Goal: Task Accomplishment & Management: Manage account settings

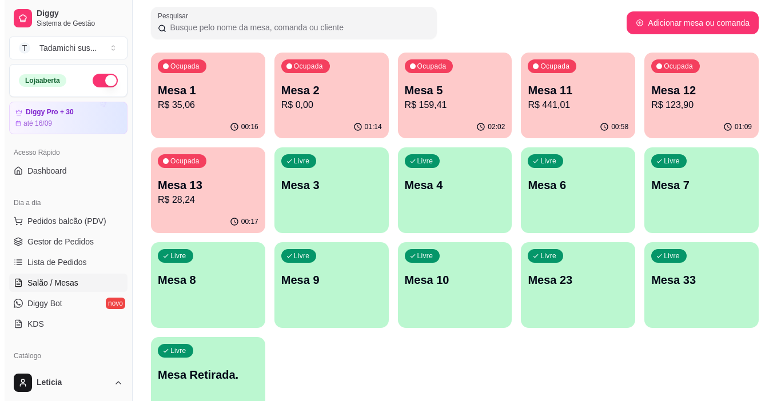
scroll to position [78, 0]
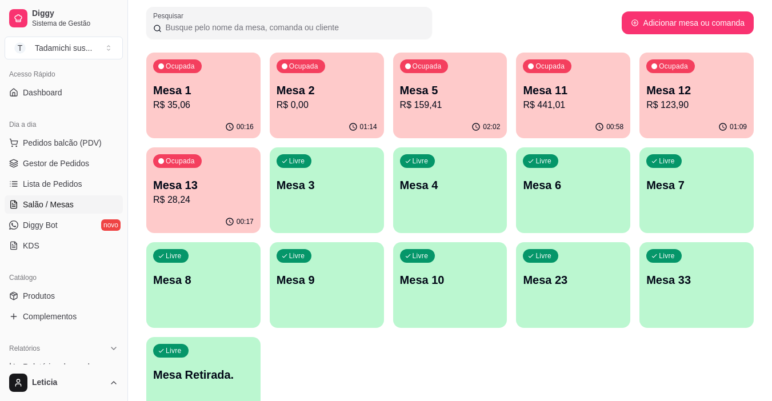
click at [695, 179] on p "Mesa 7" at bounding box center [697, 185] width 101 height 16
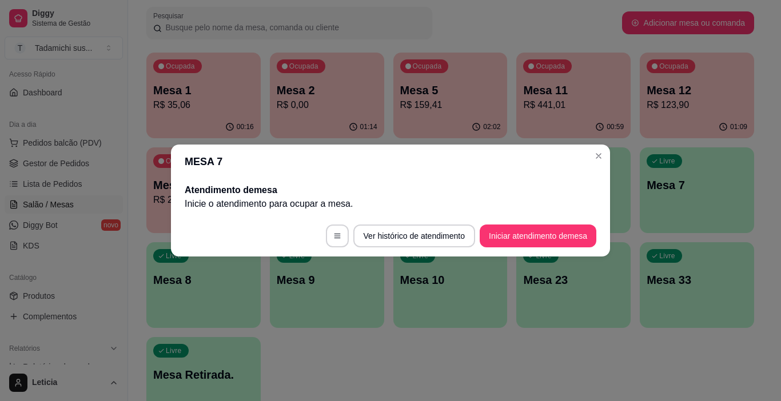
click at [516, 249] on footer "Ver histórico de atendimento Iniciar atendimento de mesa" at bounding box center [390, 236] width 439 height 41
click at [516, 238] on button "Iniciar atendimento de mesa" at bounding box center [538, 236] width 117 height 23
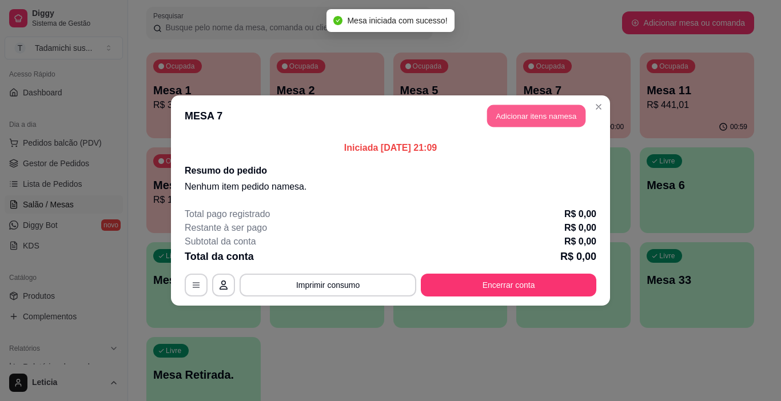
click at [525, 115] on button "Adicionar itens na mesa" at bounding box center [536, 116] width 98 height 22
click at [116, 81] on input "Pesquisa" at bounding box center [265, 79] width 469 height 11
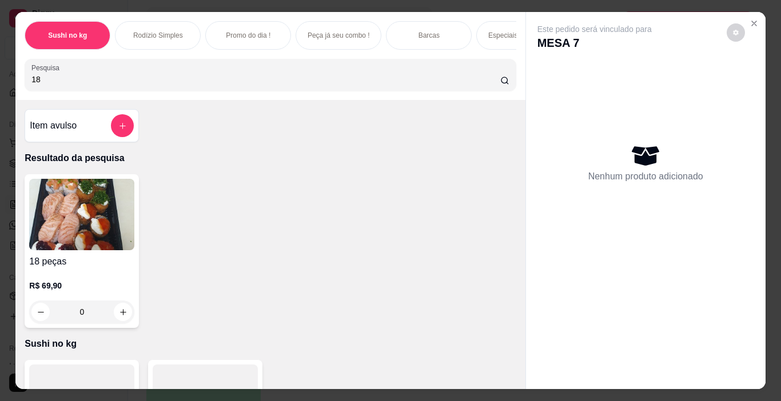
type input "1"
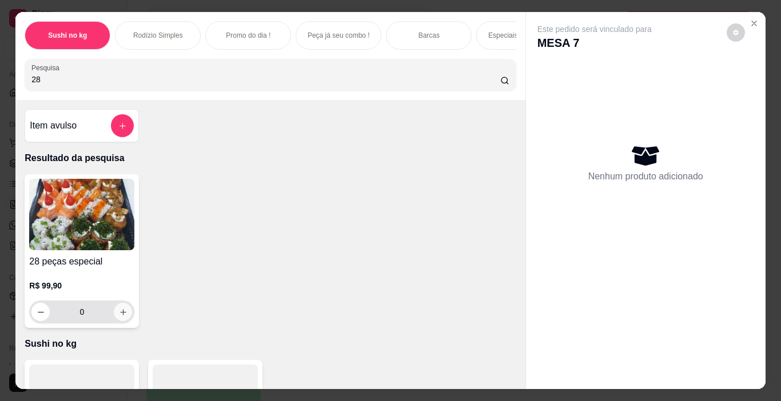
type input "28"
click at [124, 318] on button "increase-product-quantity" at bounding box center [123, 312] width 18 height 18
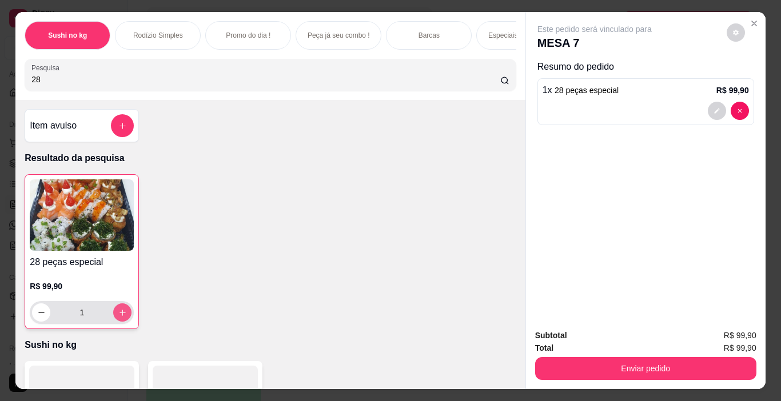
type input "1"
click at [708, 110] on button "decrease-product-quantity" at bounding box center [717, 111] width 18 height 18
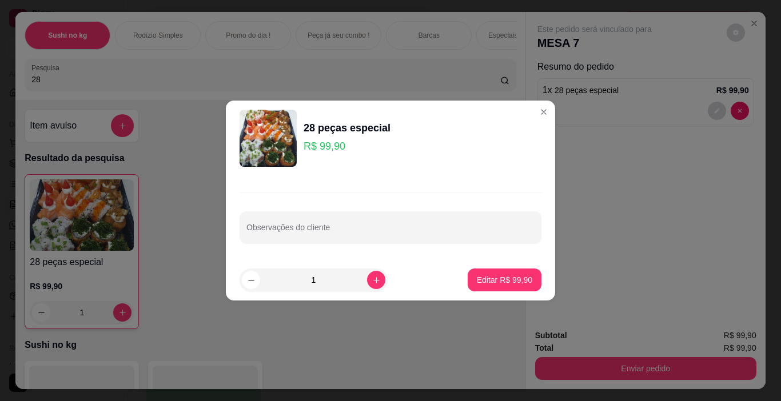
click at [363, 244] on div "Observações do cliente" at bounding box center [390, 217] width 329 height 83
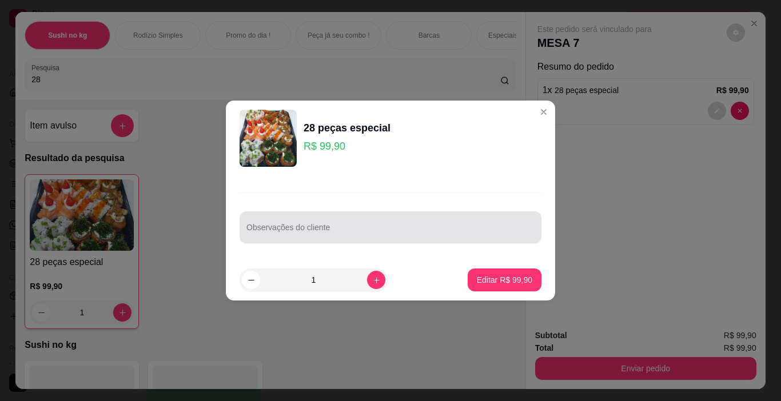
click at [362, 230] on input "Observações do cliente" at bounding box center [390, 231] width 288 height 11
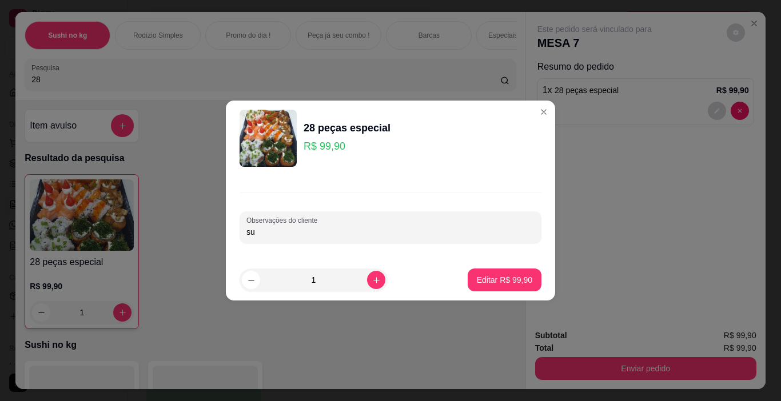
type input "s"
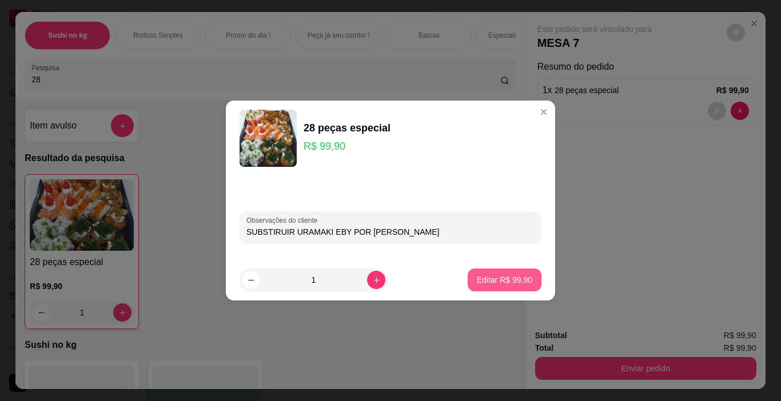
type input "SUBSTIRUIR URAMAKI EBY POR [PERSON_NAME]"
click at [492, 273] on button "Editar R$ 99,90" at bounding box center [505, 280] width 74 height 23
type input "0"
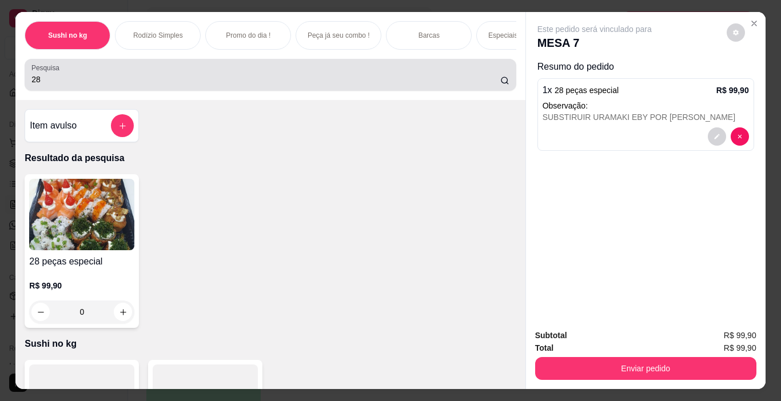
click at [148, 77] on div "28" at bounding box center [269, 74] width 477 height 23
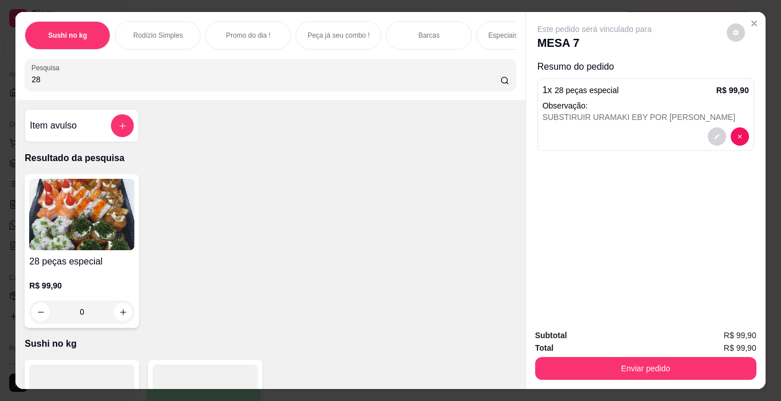
type input "2"
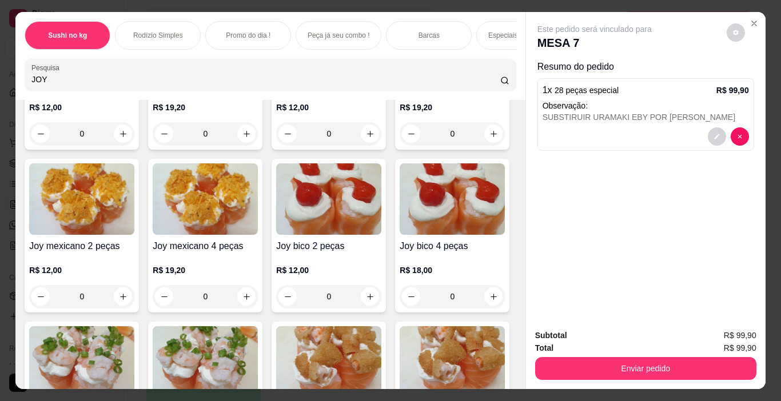
scroll to position [343, 0]
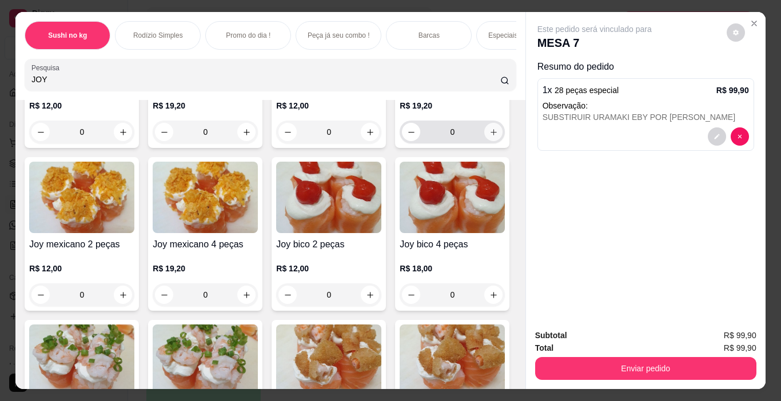
type input "JOY"
click at [489, 137] on icon "increase-product-quantity" at bounding box center [493, 132] width 9 height 9
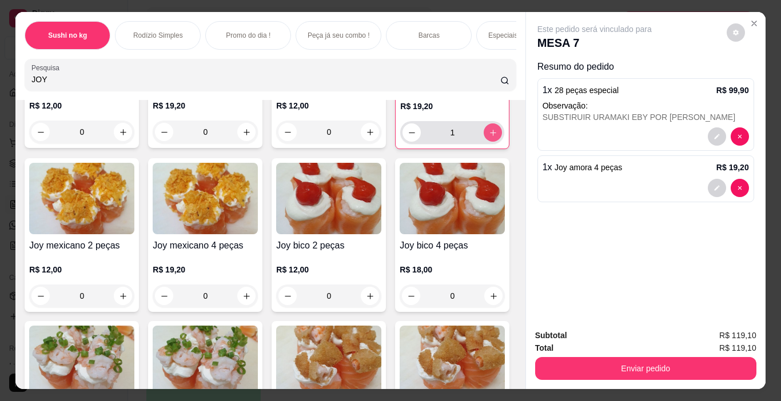
type input "1"
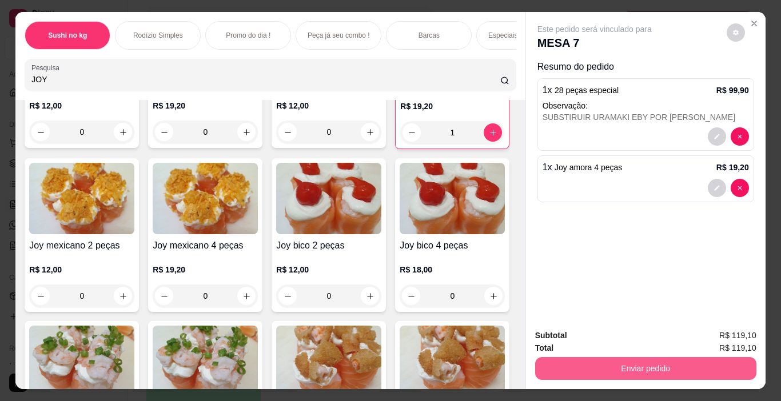
click at [593, 367] on button "Enviar pedido" at bounding box center [645, 368] width 221 height 23
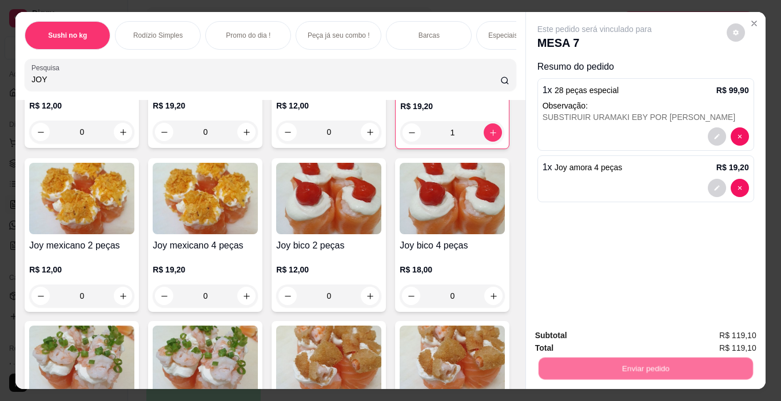
click at [586, 329] on button "Não registrar e enviar pedido" at bounding box center [607, 335] width 115 height 21
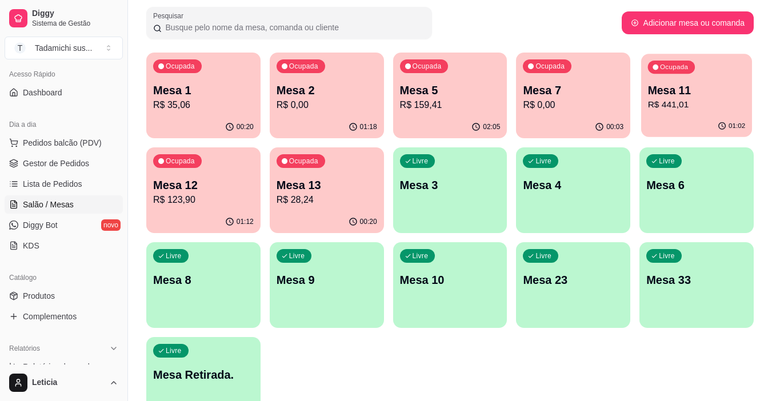
click at [707, 106] on p "R$ 441,01" at bounding box center [697, 104] width 98 height 13
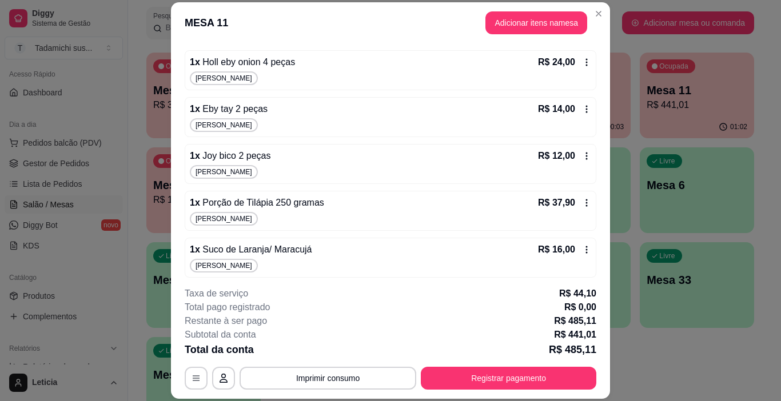
scroll to position [433, 0]
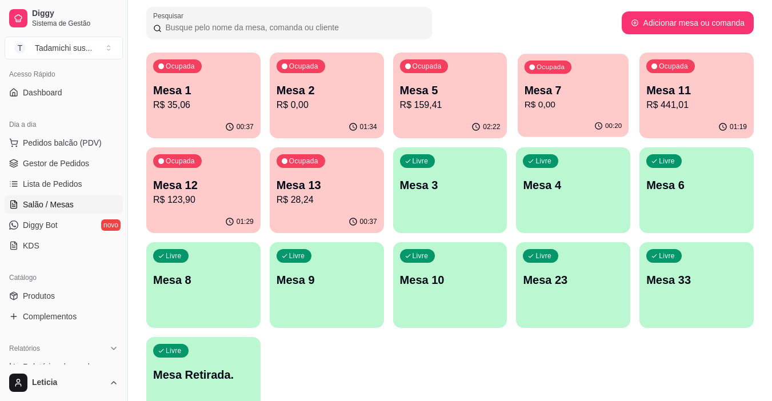
click at [569, 117] on div "00:20" at bounding box center [573, 126] width 111 height 22
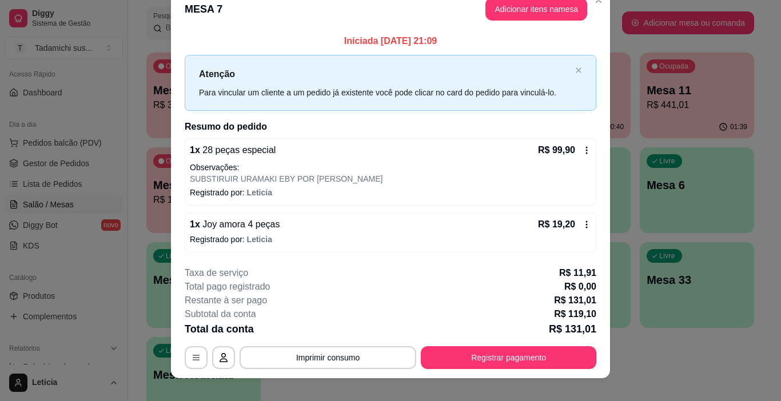
scroll to position [31, 0]
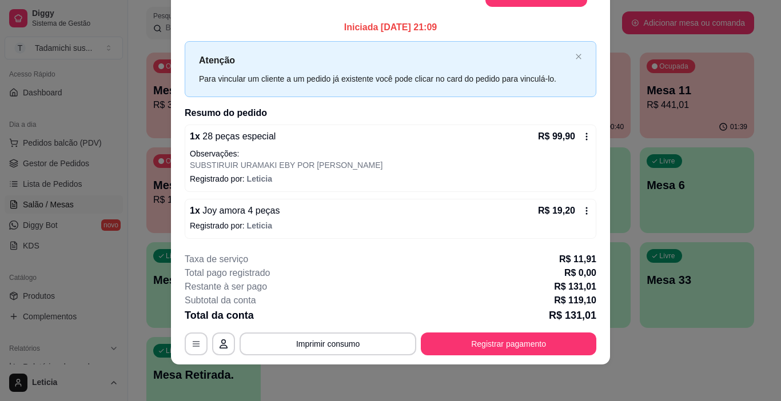
click at [588, 207] on div "1 x Joy amora 4 peças R$ 19,20 Registrado por: [PERSON_NAME]" at bounding box center [391, 219] width 412 height 40
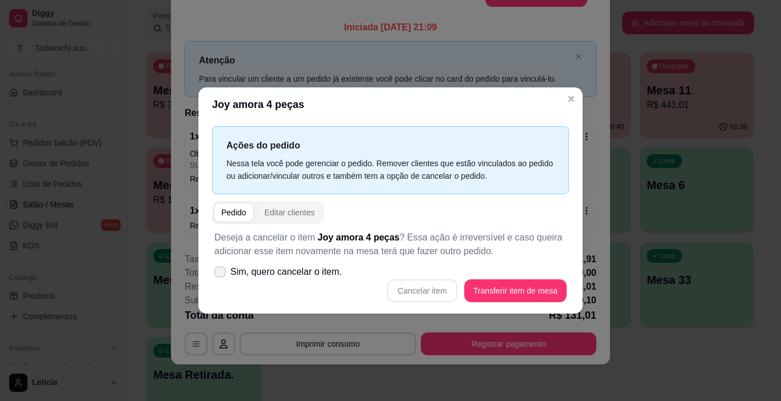
click at [223, 272] on icon at bounding box center [220, 272] width 9 height 7
click at [221, 274] on input "Sim, quero cancelar o item." at bounding box center [217, 277] width 7 height 7
checkbox input "true"
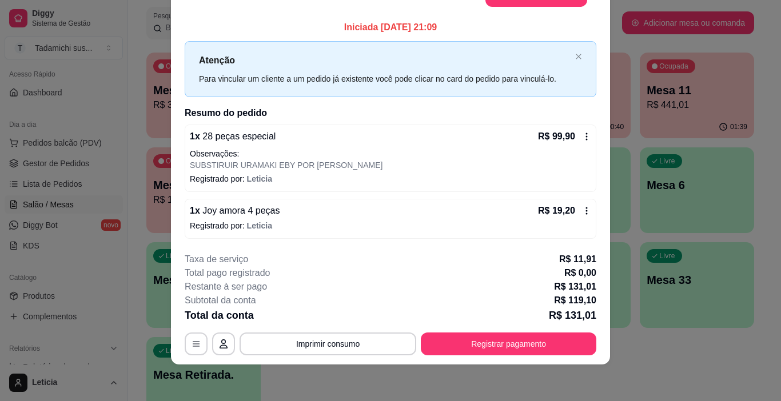
click at [582, 212] on icon at bounding box center [586, 210] width 9 height 9
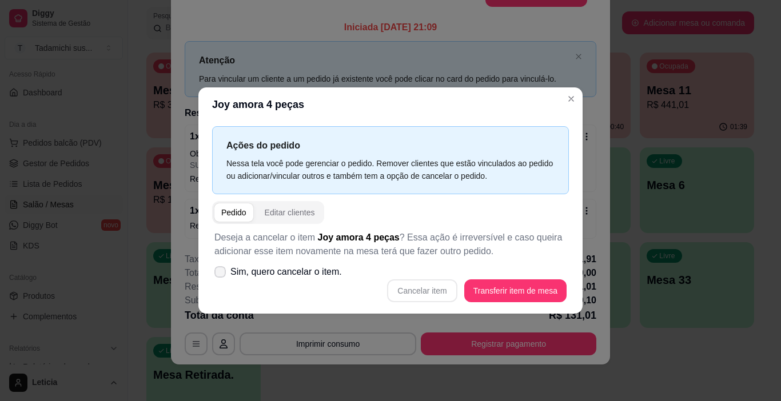
click at [216, 273] on icon at bounding box center [220, 272] width 9 height 7
click at [216, 274] on input "Sim, quero cancelar o item." at bounding box center [217, 277] width 7 height 7
checkbox input "true"
click at [416, 294] on button "Cancelar item" at bounding box center [422, 291] width 68 height 22
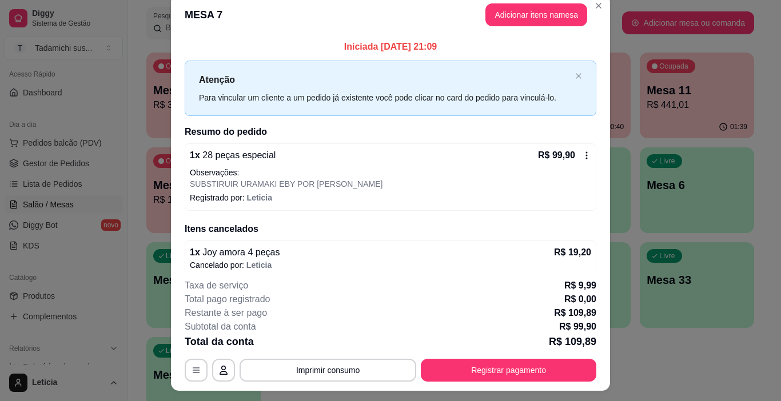
scroll to position [0, 0]
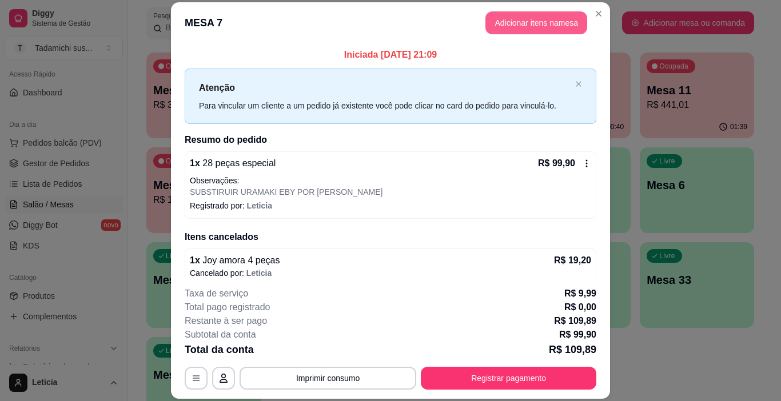
click at [530, 26] on button "Adicionar itens na mesa" at bounding box center [536, 22] width 102 height 23
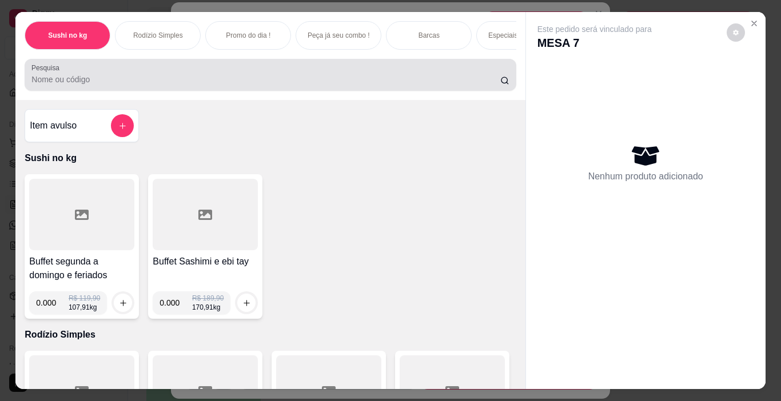
click at [121, 74] on div at bounding box center [269, 74] width 477 height 23
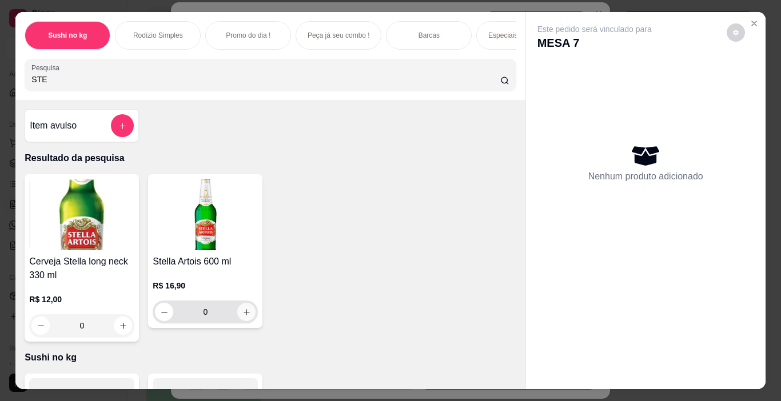
type input "STE"
click at [244, 316] on icon "increase-product-quantity" at bounding box center [247, 312] width 6 height 6
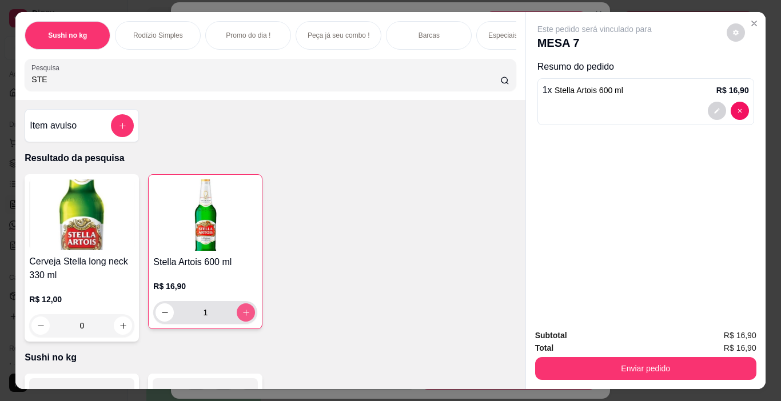
type input "1"
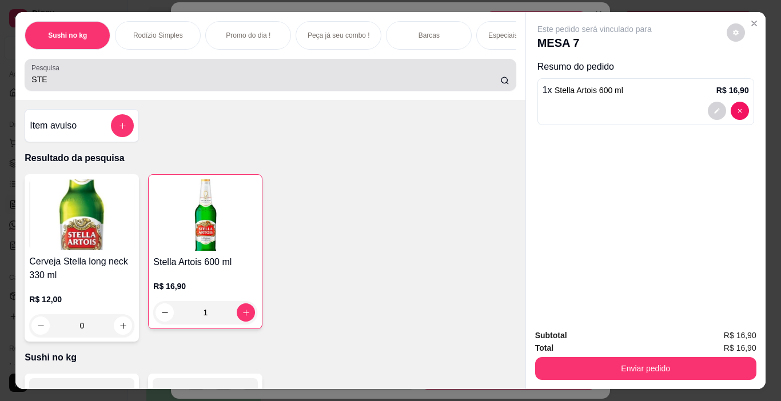
click at [93, 81] on input "STE" at bounding box center [265, 79] width 469 height 11
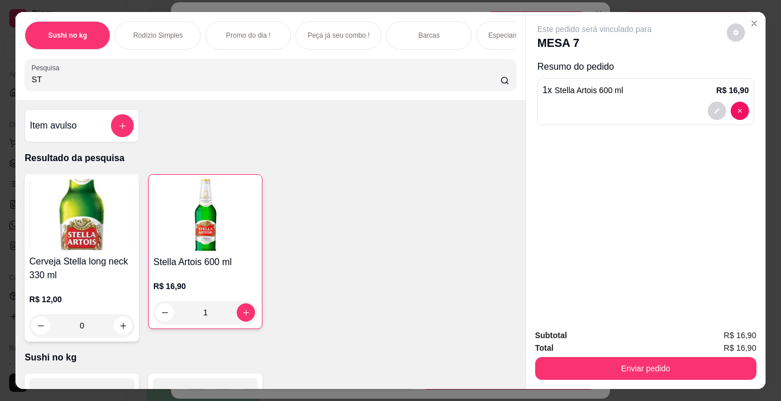
type input "S"
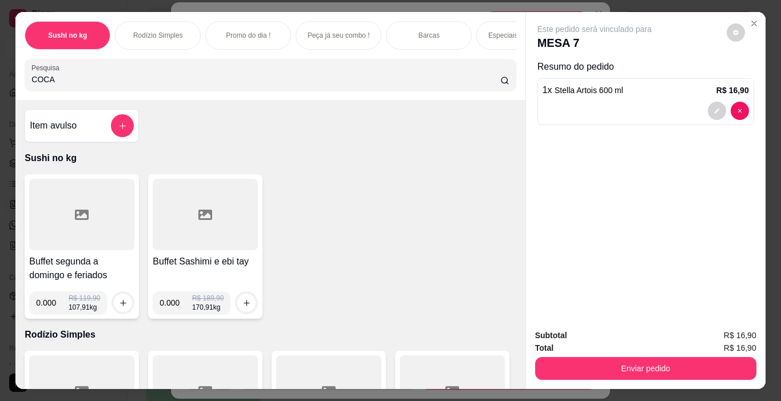
click at [81, 86] on div "COCA" at bounding box center [269, 74] width 477 height 23
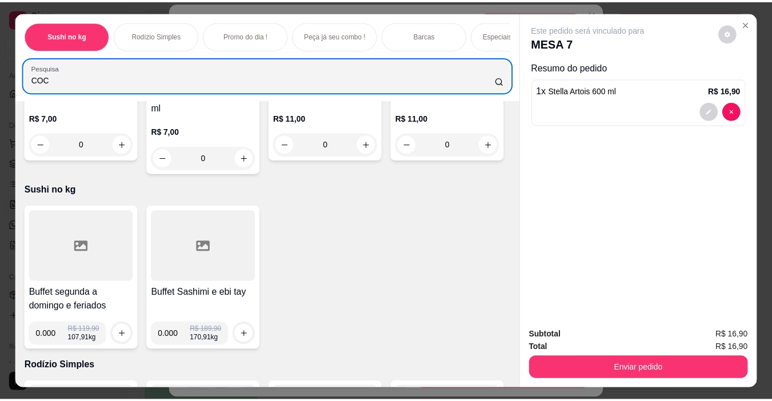
scroll to position [172, 0]
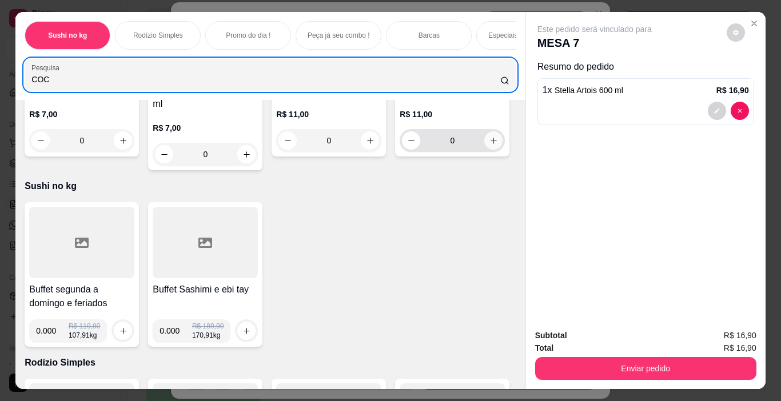
type input "COC"
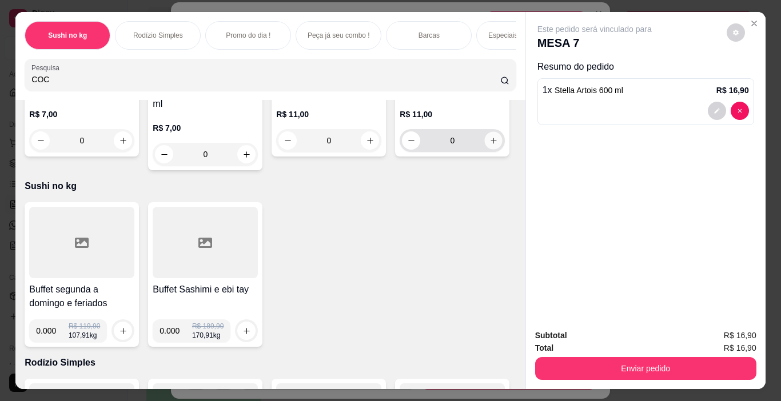
click at [489, 145] on icon "increase-product-quantity" at bounding box center [493, 141] width 9 height 9
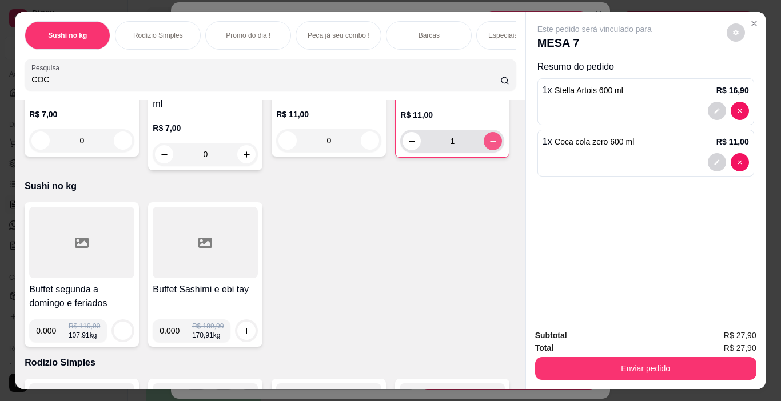
type input "1"
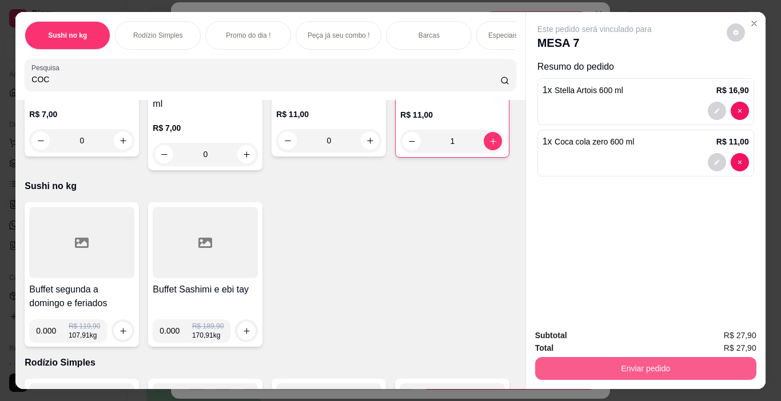
click at [545, 365] on button "Enviar pedido" at bounding box center [645, 368] width 221 height 23
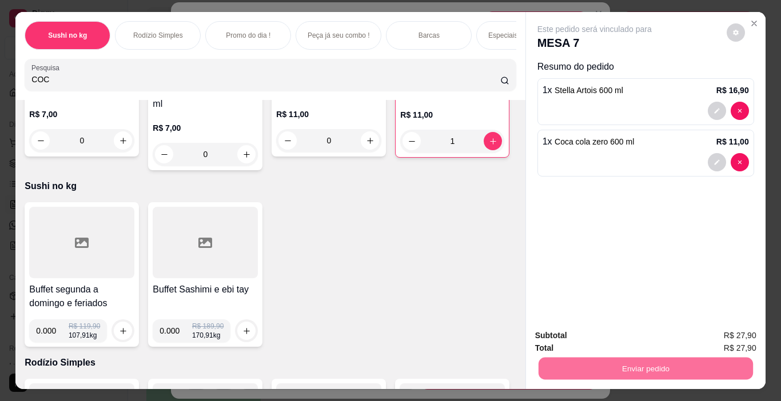
click at [581, 334] on button "Não registrar e enviar pedido" at bounding box center [607, 336] width 119 height 22
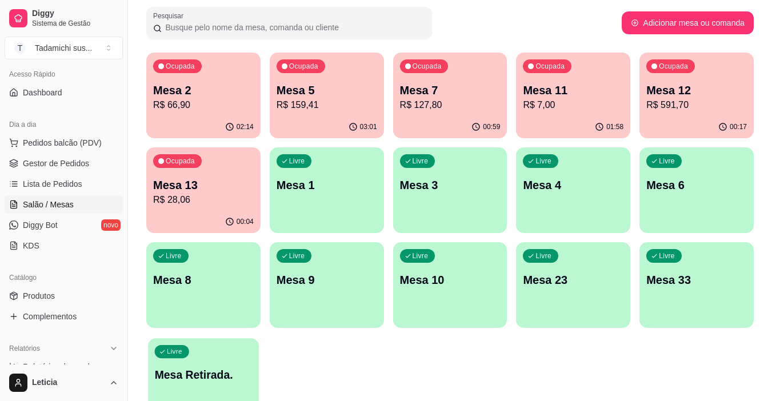
click at [195, 378] on p "Mesa Retirada." at bounding box center [204, 375] width 98 height 15
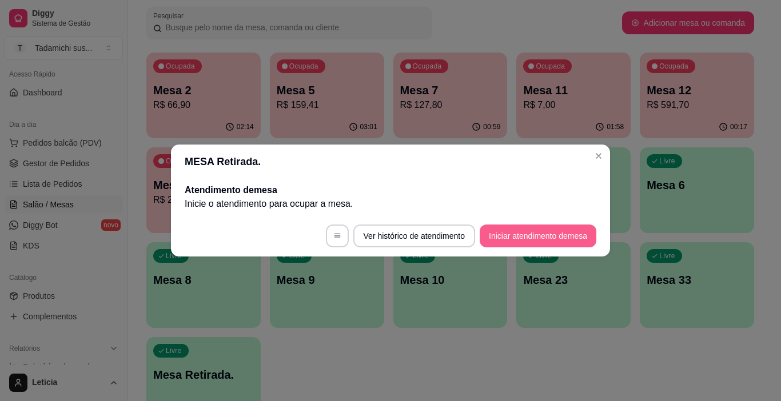
click at [556, 230] on button "Iniciar atendimento de mesa" at bounding box center [538, 236] width 117 height 23
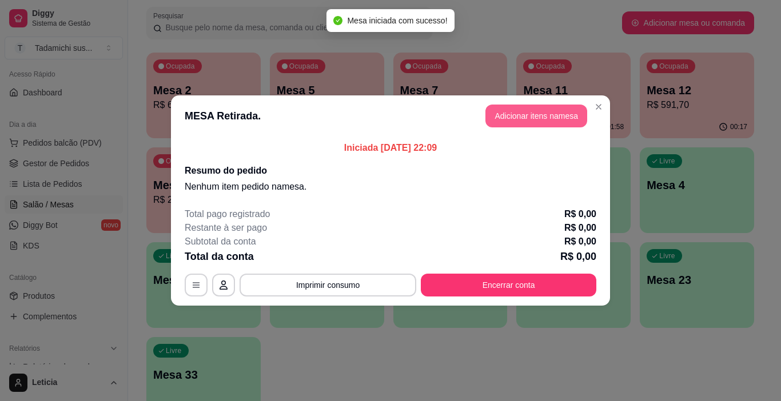
click at [524, 111] on button "Adicionar itens na mesa" at bounding box center [536, 116] width 102 height 23
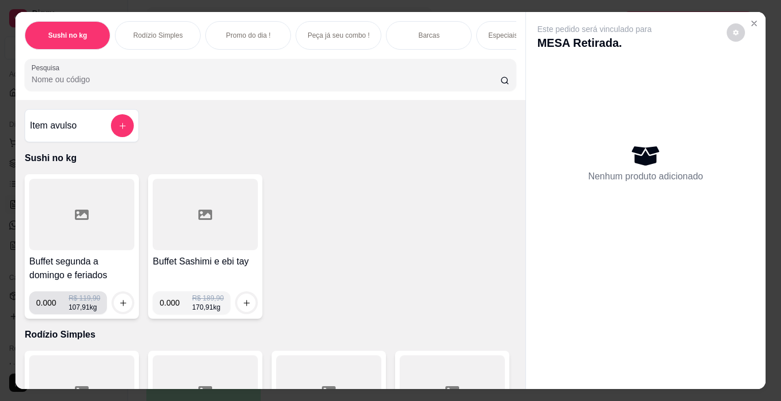
click at [51, 305] on input "0.000" at bounding box center [52, 303] width 33 height 23
type input "0.240"
click at [114, 302] on button "increase-product-quantity" at bounding box center [123, 303] width 18 height 18
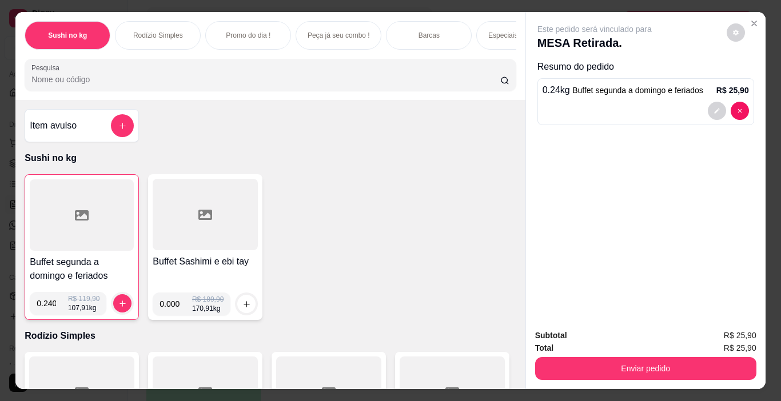
click at [557, 367] on button "Enviar pedido" at bounding box center [645, 368] width 221 height 23
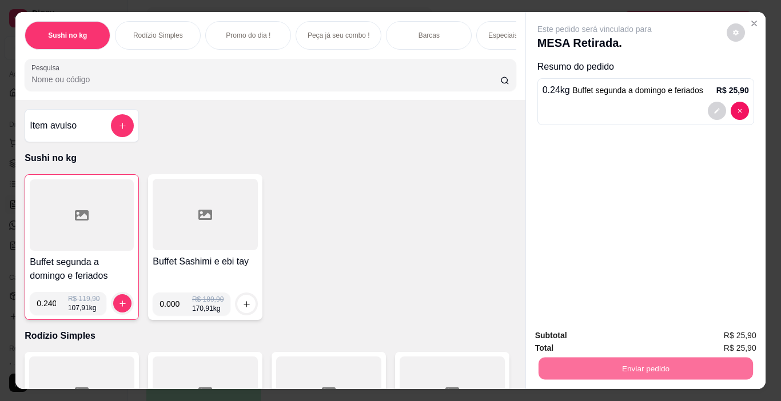
click at [566, 332] on button "Não registrar e enviar pedido" at bounding box center [607, 335] width 115 height 21
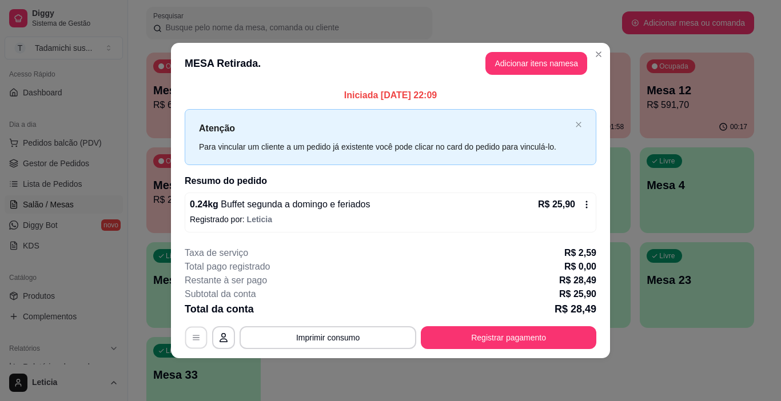
click at [201, 342] on button "button" at bounding box center [196, 337] width 22 height 22
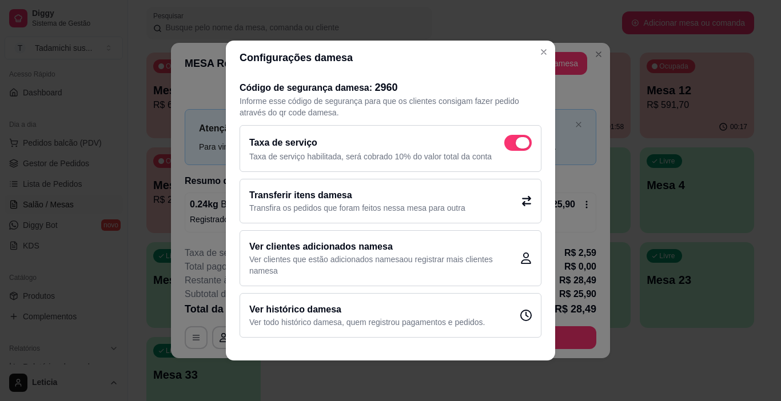
click at [516, 144] on span at bounding box center [517, 143] width 27 height 16
click at [511, 145] on input "checkbox" at bounding box center [507, 148] width 7 height 7
checkbox input "false"
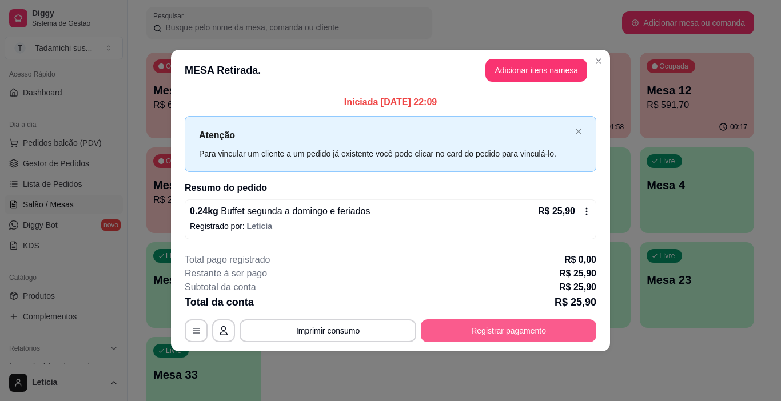
click at [444, 330] on button "Registrar pagamento" at bounding box center [509, 331] width 176 height 23
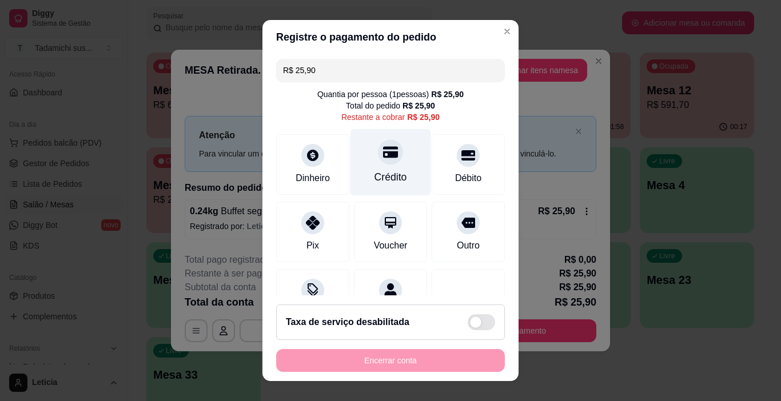
click at [379, 170] on div "Crédito" at bounding box center [391, 177] width 33 height 15
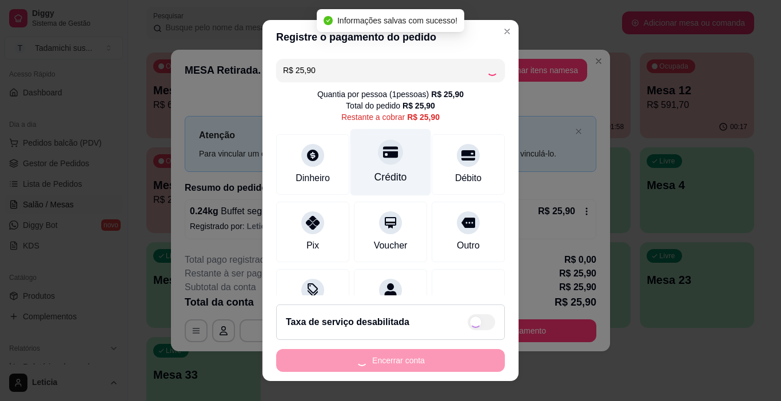
type input "R$ 0,00"
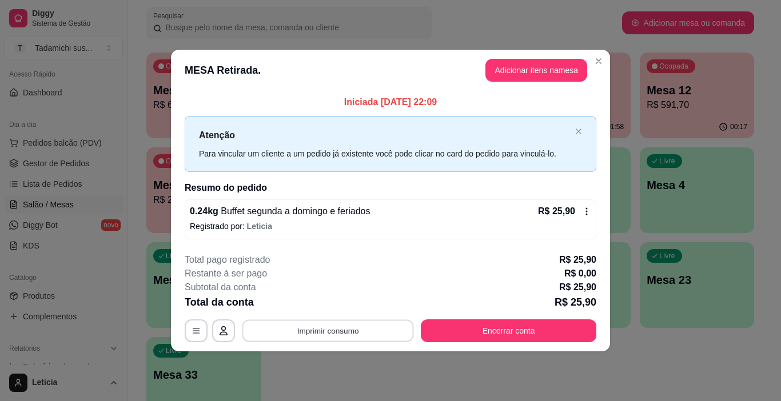
click at [365, 330] on button "Imprimir consumo" at bounding box center [328, 331] width 172 height 22
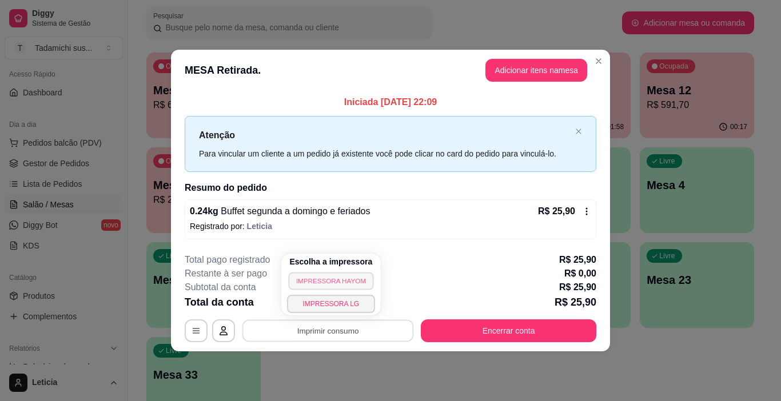
click at [345, 280] on button "IMPRESSORA HAYOM" at bounding box center [330, 281] width 85 height 18
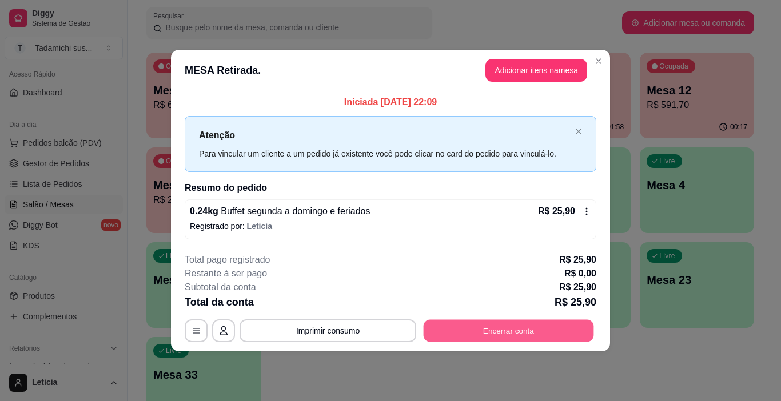
click at [501, 327] on button "Encerrar conta" at bounding box center [509, 331] width 170 height 22
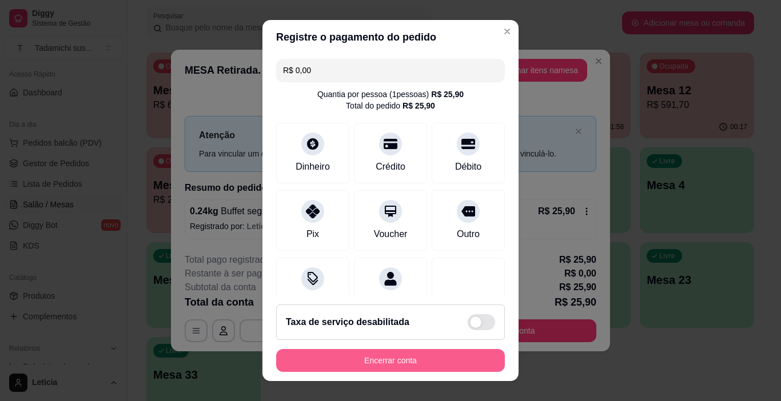
click at [446, 352] on button "Encerrar conta" at bounding box center [390, 360] width 229 height 23
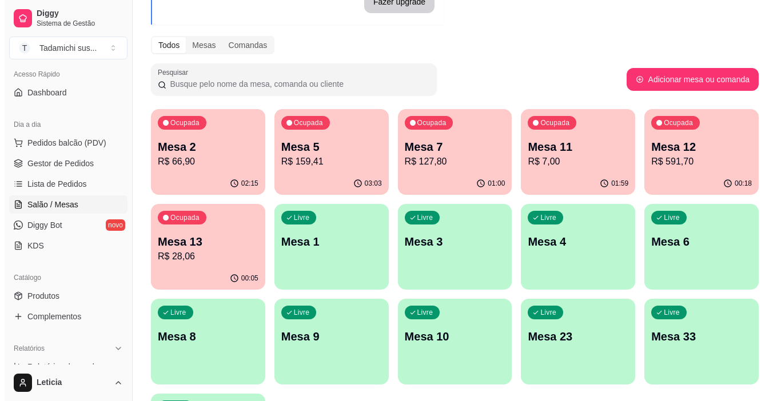
scroll to position [114, 0]
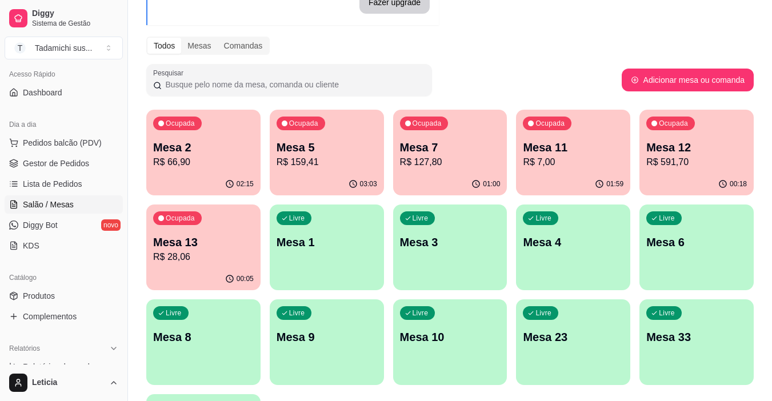
click at [200, 148] on p "Mesa 2" at bounding box center [203, 148] width 101 height 16
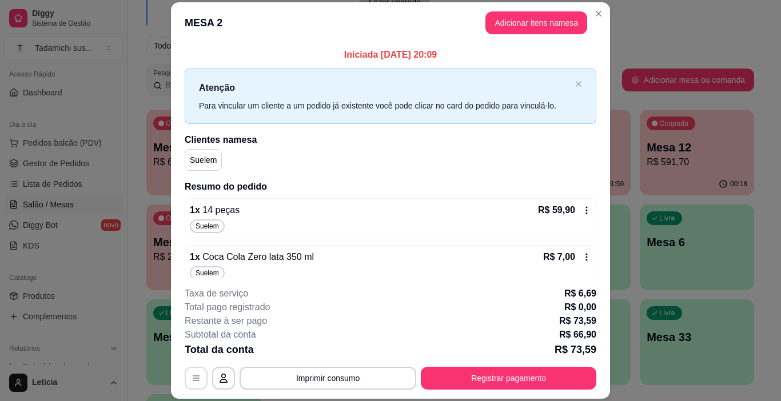
click at [185, 381] on button "button" at bounding box center [196, 378] width 23 height 23
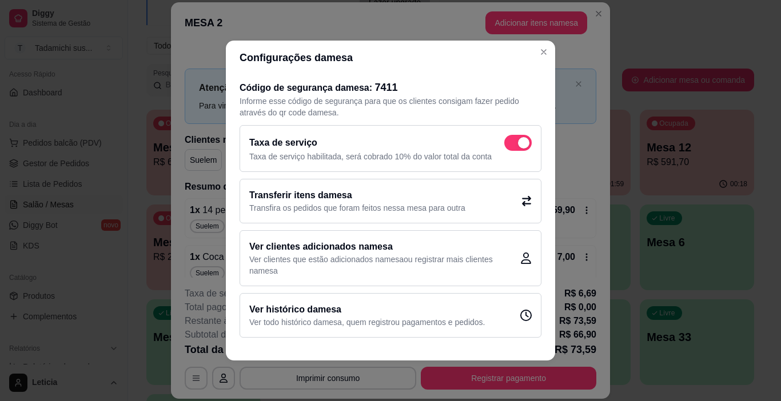
click at [519, 148] on span at bounding box center [517, 143] width 27 height 16
click at [511, 148] on input "checkbox" at bounding box center [507, 148] width 7 height 7
checkbox input "false"
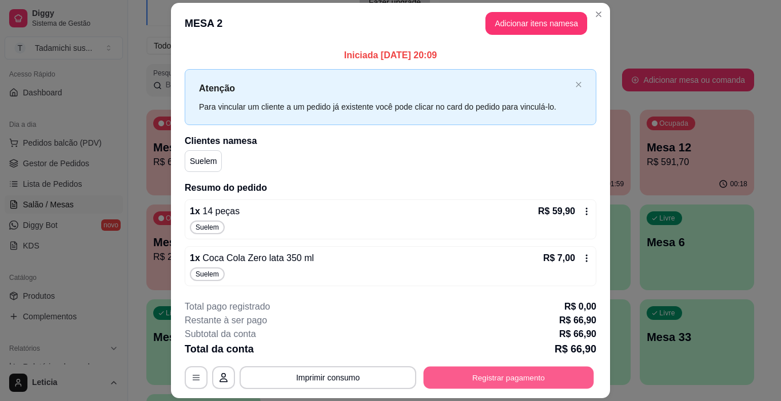
click at [450, 381] on button "Registrar pagamento" at bounding box center [509, 378] width 170 height 22
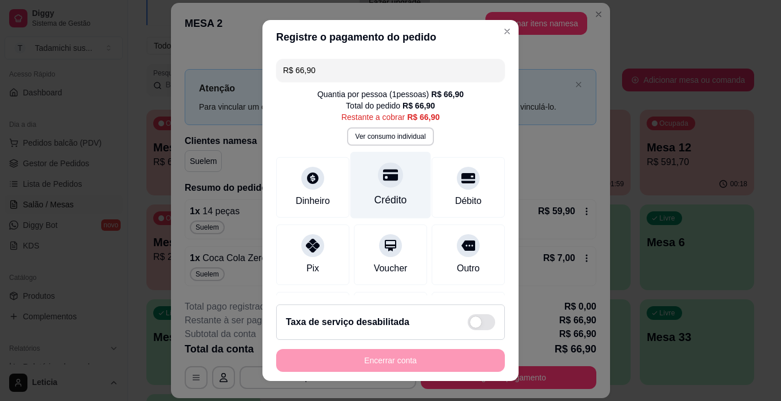
click at [376, 197] on div "Crédito" at bounding box center [391, 200] width 33 height 15
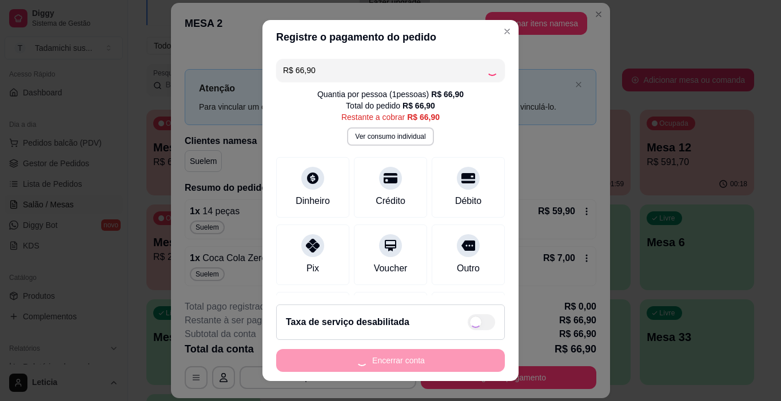
type input "R$ 0,00"
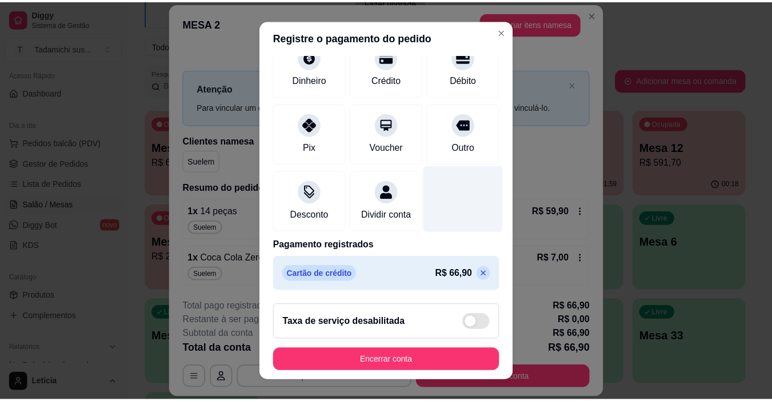
scroll to position [124, 0]
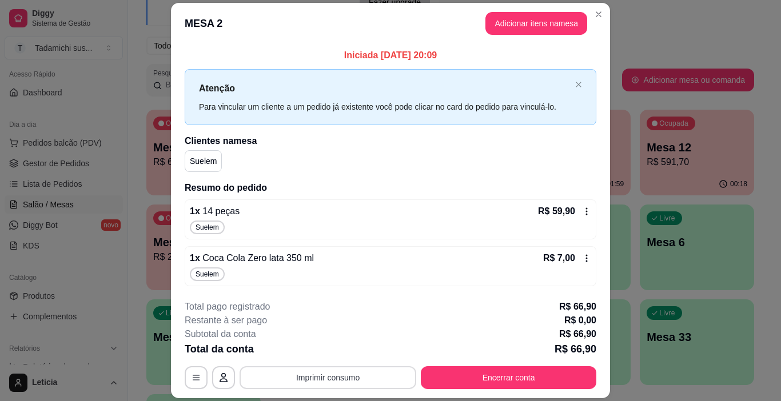
click at [285, 383] on button "Imprimir consumo" at bounding box center [328, 378] width 177 height 23
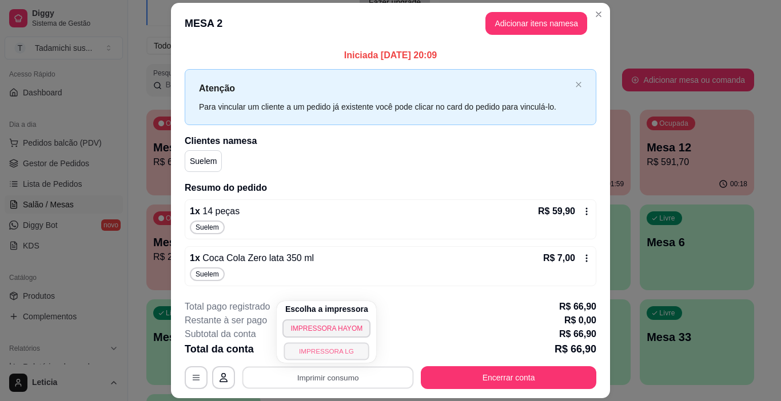
click at [322, 346] on button "IMPRESSORA LG" at bounding box center [326, 351] width 85 height 18
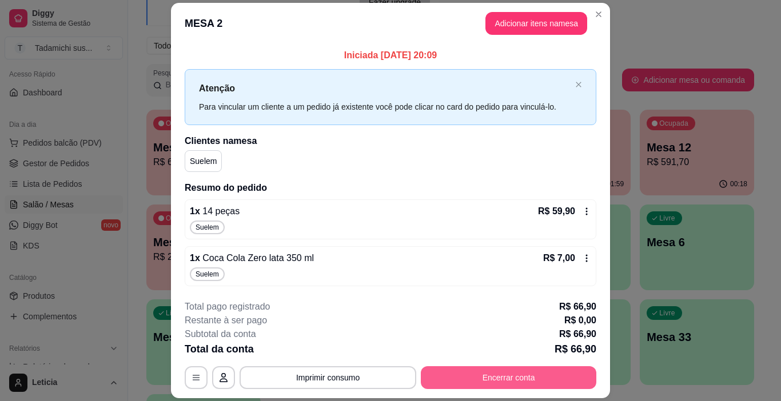
click at [533, 374] on button "Encerrar conta" at bounding box center [509, 378] width 176 height 23
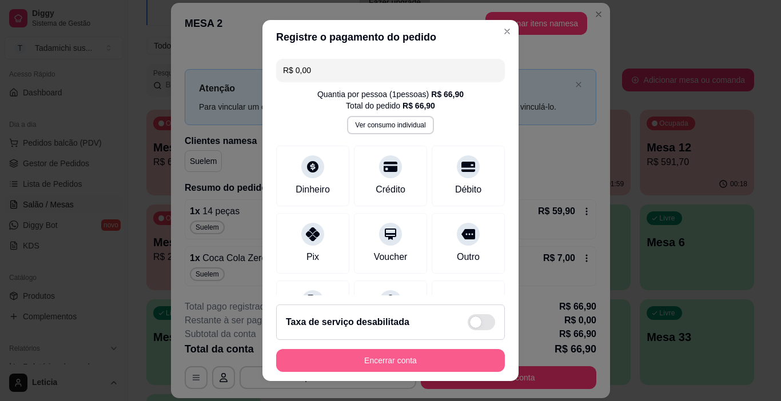
click at [385, 360] on button "Encerrar conta" at bounding box center [390, 360] width 229 height 23
